Goal: Information Seeking & Learning: Learn about a topic

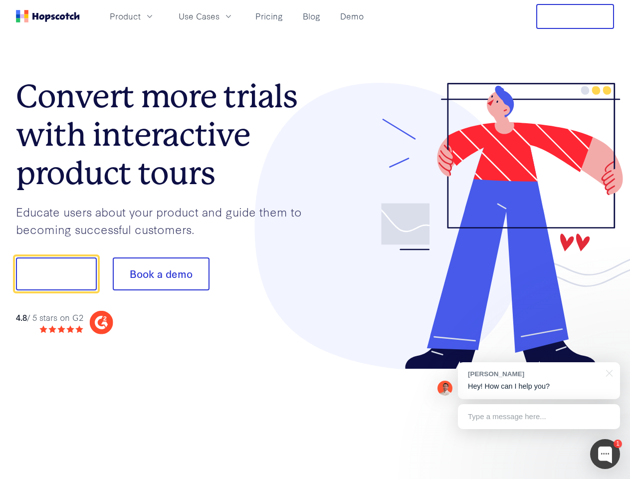
click at [315, 240] on div at bounding box center [464, 226] width 299 height 287
click at [141, 16] on span "Product" at bounding box center [125, 16] width 31 height 12
click at [220, 16] on span "Use Cases" at bounding box center [199, 16] width 41 height 12
click at [576, 16] on button "Free Trial" at bounding box center [576, 16] width 78 height 25
click at [56, 274] on button "Show me!" at bounding box center [56, 274] width 81 height 33
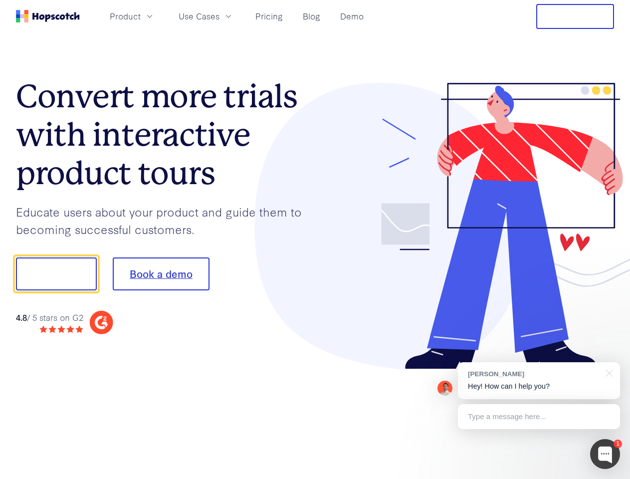
click at [161, 274] on button "Book a demo" at bounding box center [161, 274] width 97 height 33
click at [605, 454] on div at bounding box center [606, 454] width 30 height 30
click at [539, 381] on div "[PERSON_NAME] Hey! How can I help you?" at bounding box center [539, 380] width 162 height 37
click at [608, 372] on div at bounding box center [526, 339] width 187 height 199
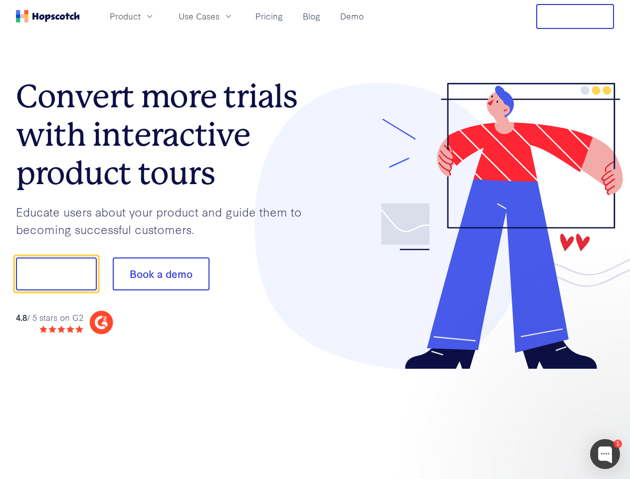
click at [539, 417] on div at bounding box center [526, 339] width 187 height 199
